Goal: Complete application form

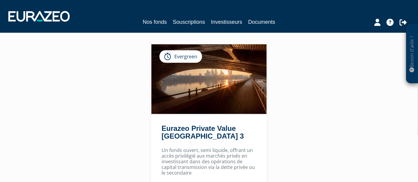
scroll to position [99, 0]
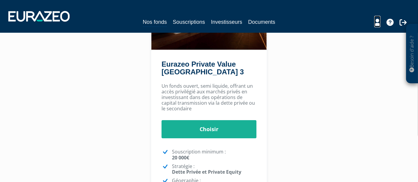
click at [377, 23] on icon at bounding box center [377, 22] width 6 height 7
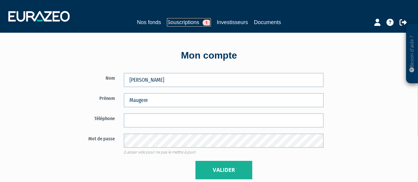
click at [183, 24] on link "Souscriptions 1" at bounding box center [189, 22] width 44 height 8
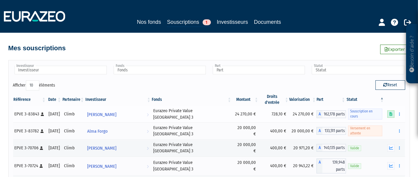
click at [392, 112] on icon at bounding box center [390, 114] width 3 height 4
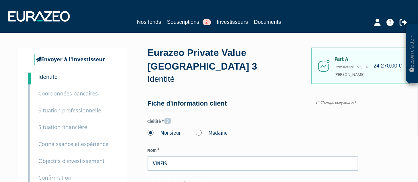
type input "6 31 34 80 44"
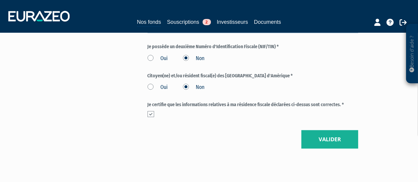
scroll to position [759, 0]
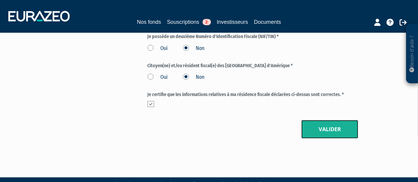
click at [306, 120] on button "Valider" at bounding box center [329, 129] width 57 height 18
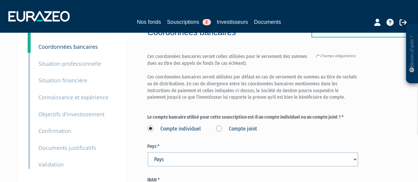
scroll to position [104, 0]
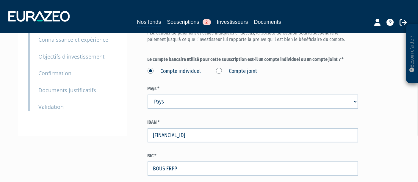
click at [274, 94] on select "Pays [GEOGRAPHIC_DATA] [GEOGRAPHIC_DATA] [GEOGRAPHIC_DATA] [GEOGRAPHIC_DATA] [G…" at bounding box center [252, 101] width 210 height 14
click at [274, 94] on select "Pays Afghanistan Afrique du Sud Albanie Algérie Allemagne Andorre" at bounding box center [252, 101] width 210 height 14
select select "75"
click at [147, 94] on select "Pays Afghanistan Afrique du Sud Albanie Algérie Allemagne Andorre" at bounding box center [252, 101] width 210 height 14
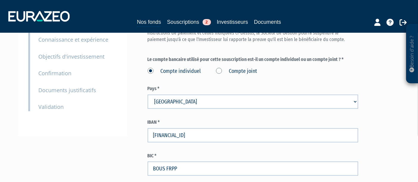
click at [384, 97] on div "Part A 24 270,00 € Droits d'entrée : 728,10 € DAVID VINEIS Eurazeo Private Valu…" at bounding box center [273, 73] width 253 height 261
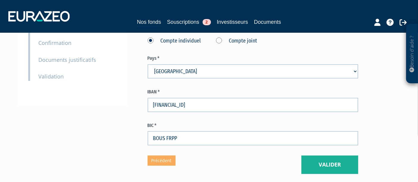
scroll to position [170, 0]
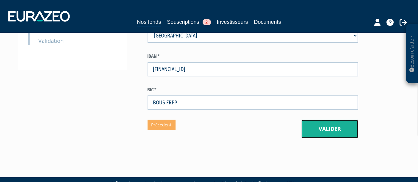
click at [329, 120] on button "Valider" at bounding box center [329, 129] width 57 height 18
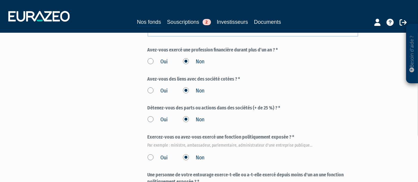
scroll to position [363, 0]
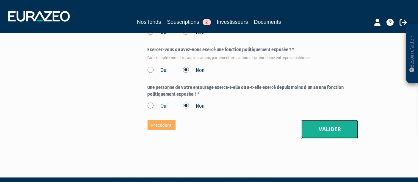
click at [332, 121] on button "Valider" at bounding box center [329, 129] width 57 height 18
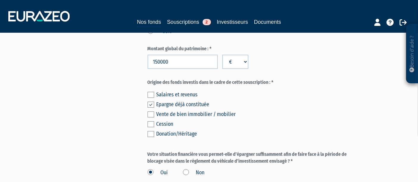
scroll to position [495, 0]
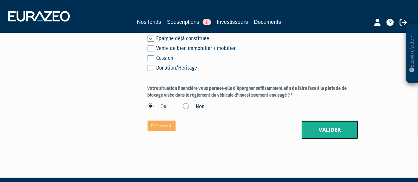
click at [334, 123] on button "Valider" at bounding box center [329, 130] width 57 height 18
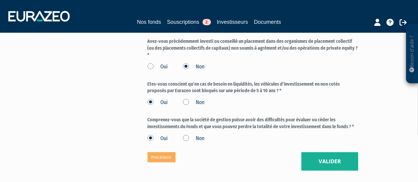
scroll to position [576, 0]
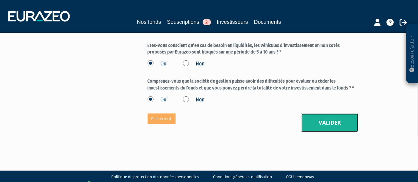
click at [338, 116] on button "Valider" at bounding box center [329, 123] width 57 height 18
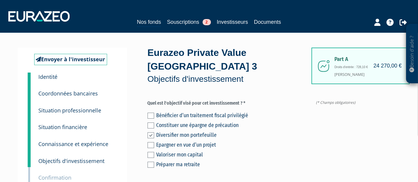
scroll to position [165, 0]
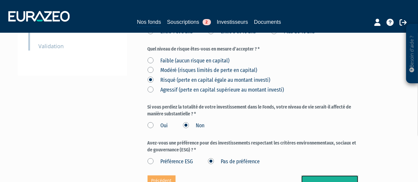
click at [330, 175] on button "Valider" at bounding box center [329, 184] width 57 height 18
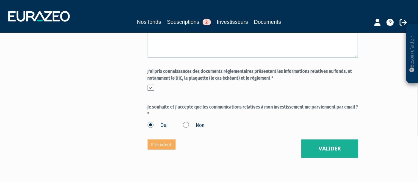
scroll to position [312, 0]
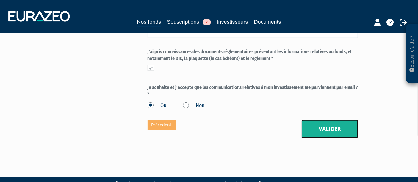
click at [321, 120] on button "Valider" at bounding box center [329, 129] width 57 height 18
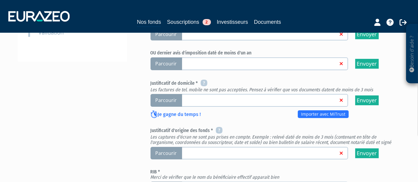
scroll to position [231, 0]
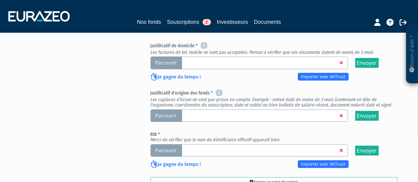
click at [169, 109] on span "Parcourir" at bounding box center [165, 115] width 31 height 13
click at [0, 0] on input "Parcourir" at bounding box center [0, 0] width 0 height 0
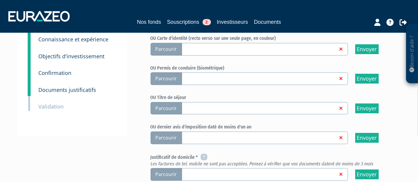
scroll to position [165, 0]
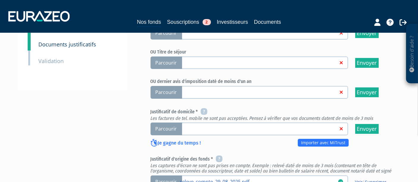
click at [166, 122] on span "Parcourir" at bounding box center [165, 128] width 31 height 13
click at [0, 0] on input "Parcourir" at bounding box center [0, 0] width 0 height 0
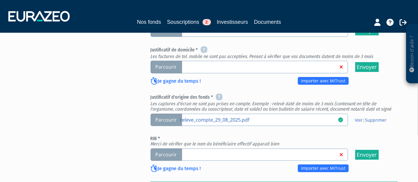
scroll to position [264, 0]
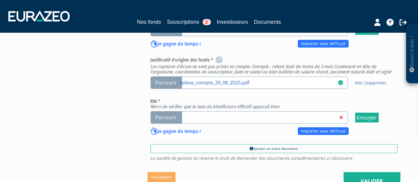
click at [159, 111] on span "Parcourir" at bounding box center [165, 117] width 31 height 13
click at [0, 0] on input "Parcourir" at bounding box center [0, 0] width 0 height 0
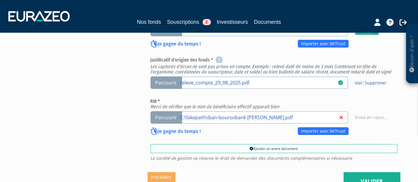
scroll to position [241, 0]
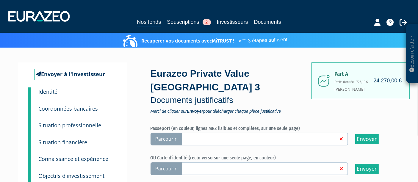
click at [352, 11] on div "Nos fonds Souscriptions 2 Investisseurs Documents" at bounding box center [209, 16] width 410 height 22
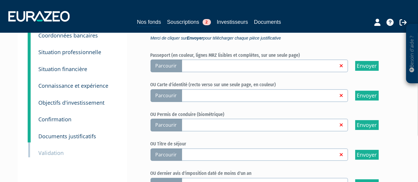
scroll to position [66, 0]
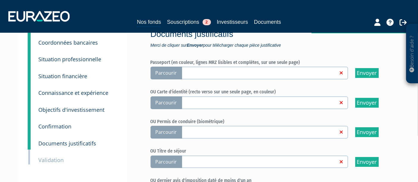
click at [67, 78] on small "Situation financière" at bounding box center [63, 76] width 49 height 7
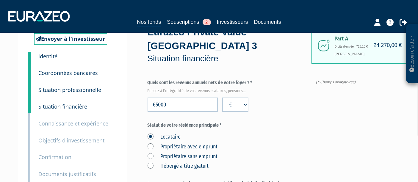
scroll to position [99, 0]
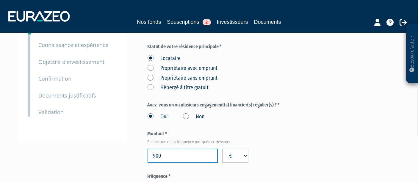
drag, startPoint x: 148, startPoint y: 145, endPoint x: 136, endPoint y: 143, distance: 12.4
type input "1100"
click at [315, 111] on div "Oui Non" at bounding box center [252, 116] width 210 height 10
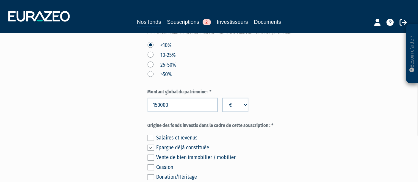
scroll to position [496, 0]
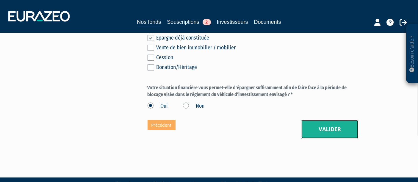
click at [333, 120] on button "Valider" at bounding box center [329, 129] width 57 height 18
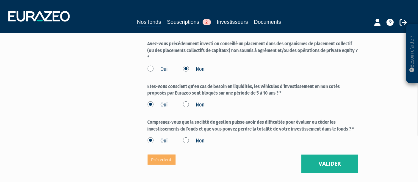
scroll to position [576, 0]
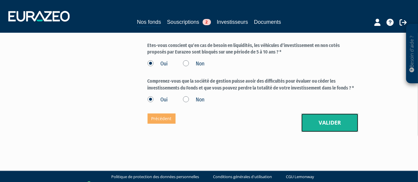
click at [329, 116] on button "Valider" at bounding box center [329, 123] width 57 height 18
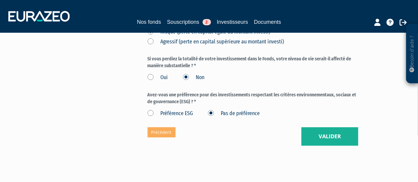
scroll to position [220, 0]
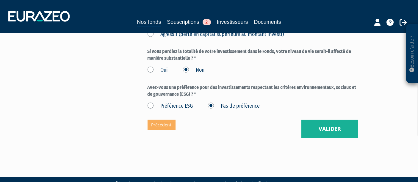
click at [332, 120] on button "Valider" at bounding box center [329, 129] width 57 height 18
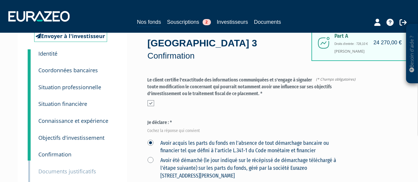
scroll to position [33, 0]
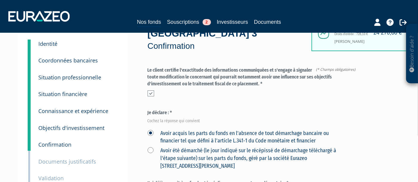
click at [363, 19] on div at bounding box center [379, 22] width 68 height 12
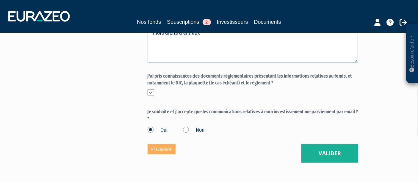
scroll to position [312, 0]
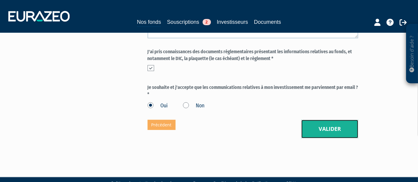
click at [327, 120] on button "Valider" at bounding box center [329, 129] width 57 height 18
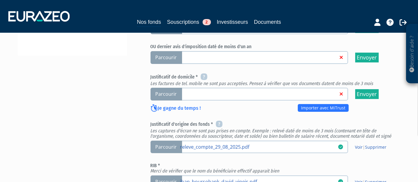
scroll to position [165, 0]
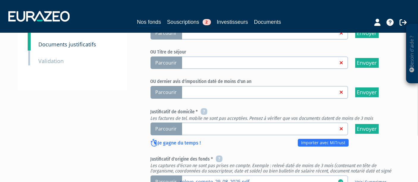
click at [163, 122] on span "Parcourir" at bounding box center [165, 128] width 31 height 13
click at [0, 0] on input "Parcourir" at bounding box center [0, 0] width 0 height 0
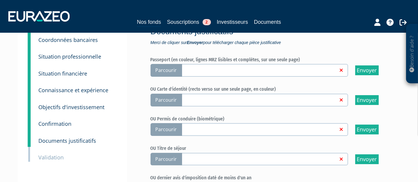
scroll to position [66, 0]
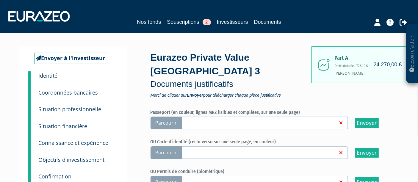
scroll to position [66, 0]
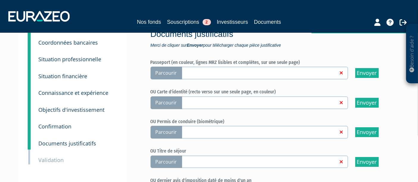
click at [162, 96] on span "Parcourir" at bounding box center [165, 102] width 31 height 13
click at [0, 0] on input "Parcourir" at bounding box center [0, 0] width 0 height 0
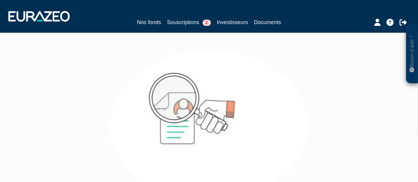
scroll to position [66, 0]
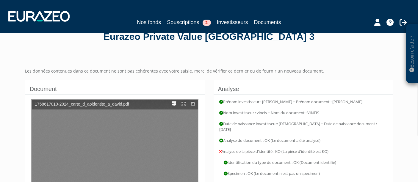
type input "1"
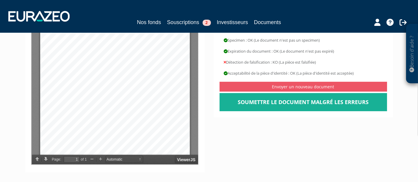
scroll to position [152, 0]
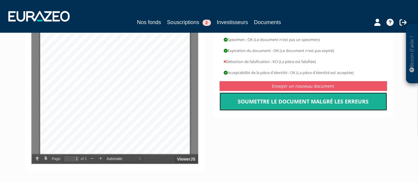
click at [286, 97] on link "Soumettre le document malgré les erreurs" at bounding box center [302, 101] width 167 height 18
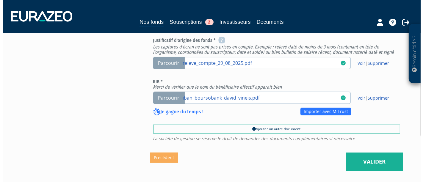
scroll to position [313, 0]
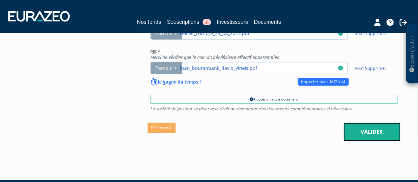
click at [355, 123] on link "Valider" at bounding box center [371, 132] width 57 height 18
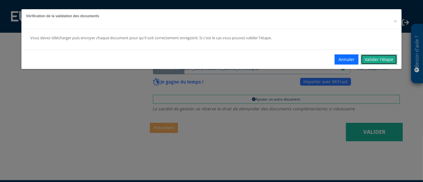
click at [380, 56] on link "Valider l'étape" at bounding box center [378, 59] width 36 height 10
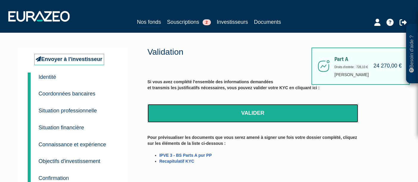
drag, startPoint x: 228, startPoint y: 116, endPoint x: 241, endPoint y: 20, distance: 97.5
click at [228, 116] on link "Valider" at bounding box center [252, 113] width 210 height 18
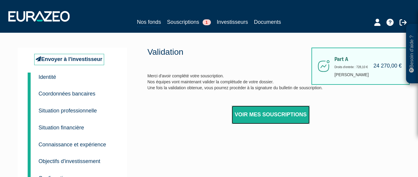
click at [275, 118] on link "Voir mes souscriptions" at bounding box center [270, 114] width 78 height 18
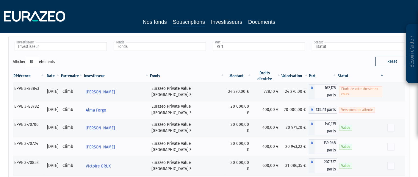
scroll to position [33, 0]
